Goal: Information Seeking & Learning: Learn about a topic

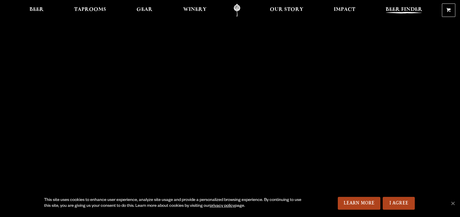
click at [409, 7] on span "Beer Finder" at bounding box center [404, 9] width 37 height 5
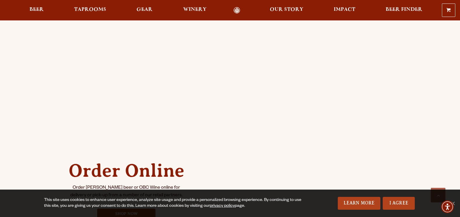
scroll to position [204, 0]
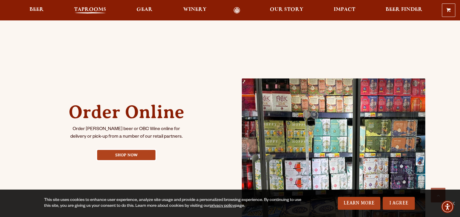
click at [89, 8] on span "Taprooms" at bounding box center [90, 9] width 32 height 5
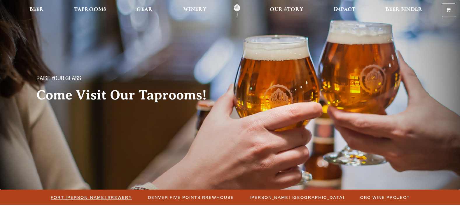
click at [99, 195] on span "Fort Collins Brewery" at bounding box center [91, 197] width 81 height 8
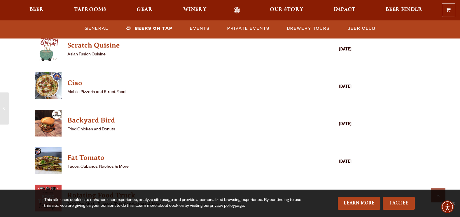
scroll to position [1400, 0]
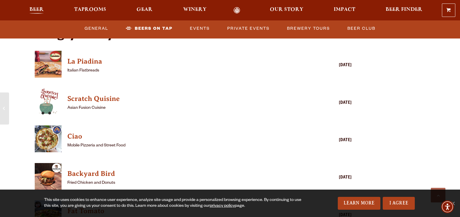
click at [38, 10] on span "Beer" at bounding box center [36, 9] width 14 height 5
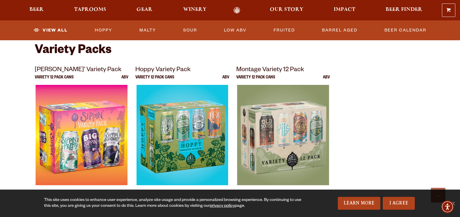
scroll to position [1196, 0]
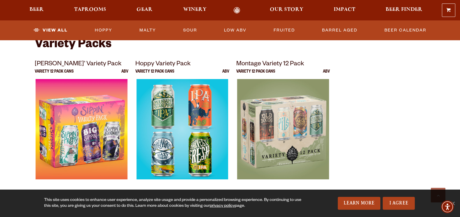
click at [182, 129] on img at bounding box center [182, 152] width 92 height 146
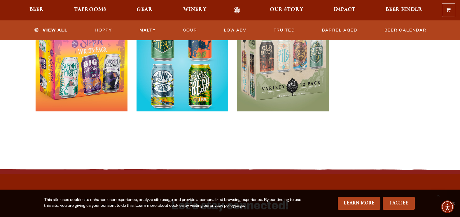
scroll to position [1167, 0]
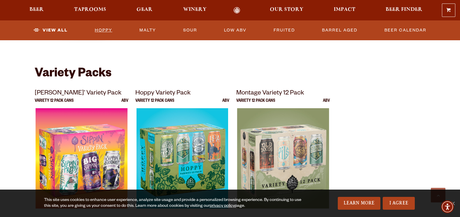
click at [108, 29] on link "Hoppy" at bounding box center [103, 30] width 22 height 13
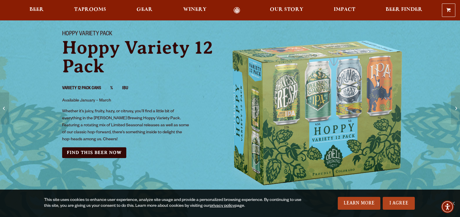
scroll to position [29, 0]
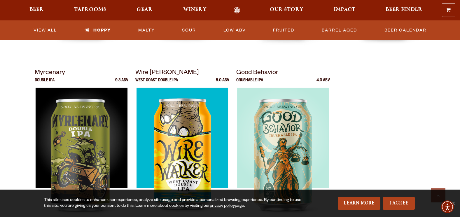
scroll to position [204, 0]
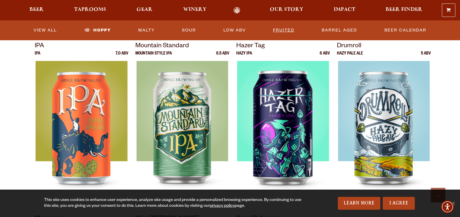
click at [290, 29] on link "Fruited" at bounding box center [284, 30] width 26 height 13
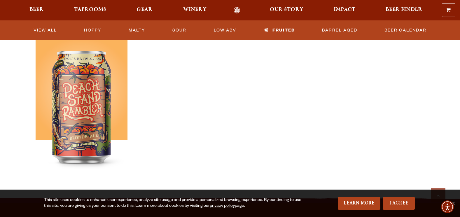
scroll to position [379, 0]
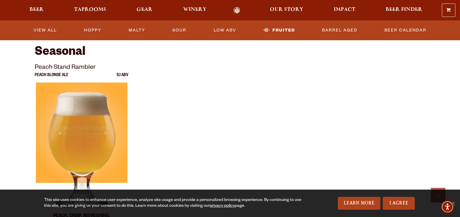
click at [85, 133] on div at bounding box center [82, 156] width 94 height 146
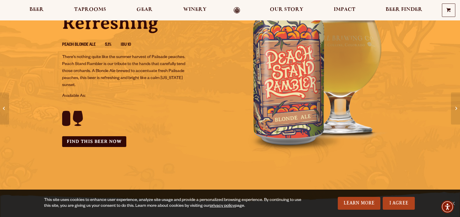
scroll to position [29, 0]
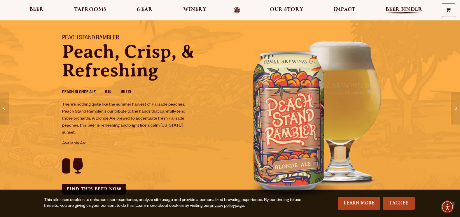
click at [403, 11] on span "Beer Finder" at bounding box center [404, 9] width 37 height 5
